Goal: Submit feedback/report problem

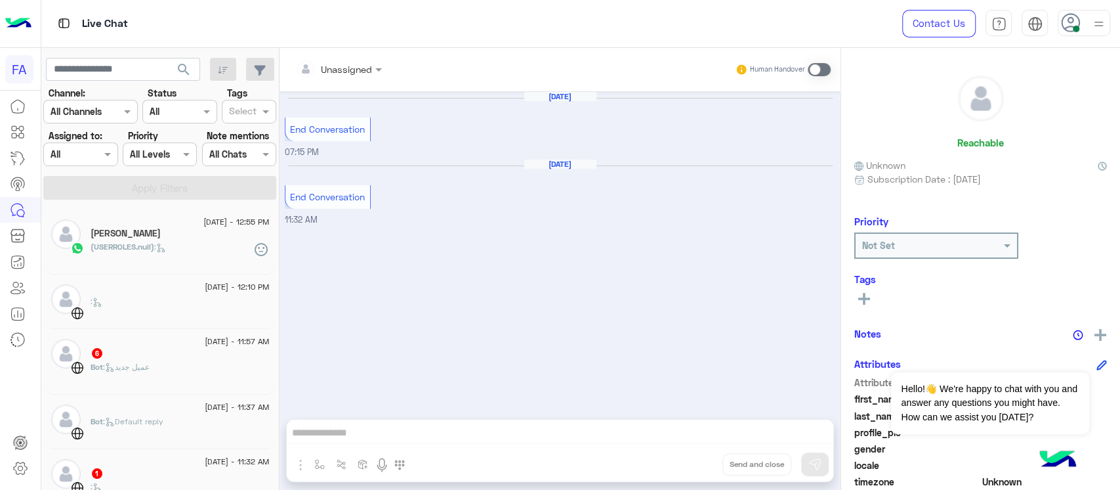
scroll to position [87, 0]
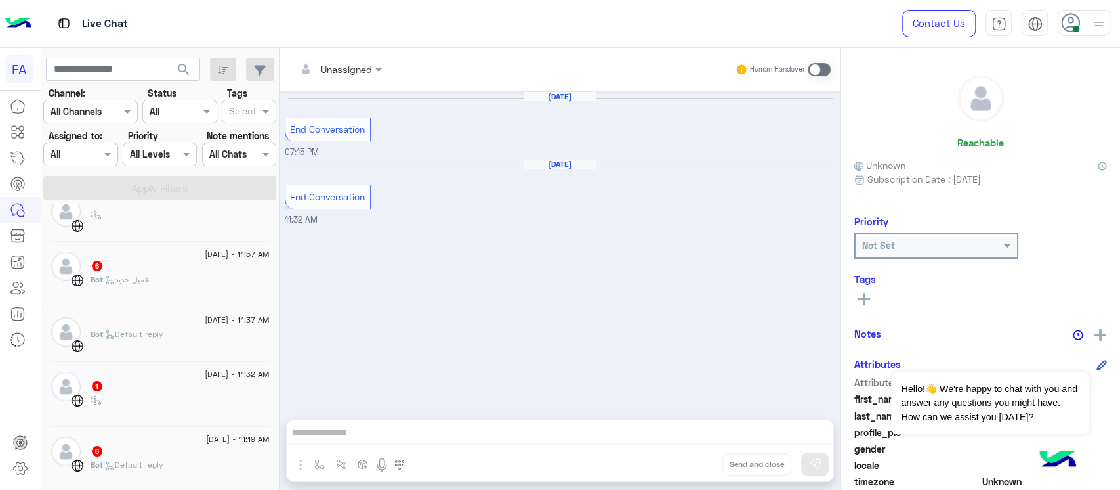
click at [1003, 488] on div "Reachable Unknown Subscription Date : [DATE] Priority Not Set Tags See All Note…" at bounding box center [980, 271] width 279 height 447
